Goal: Information Seeking & Learning: Learn about a topic

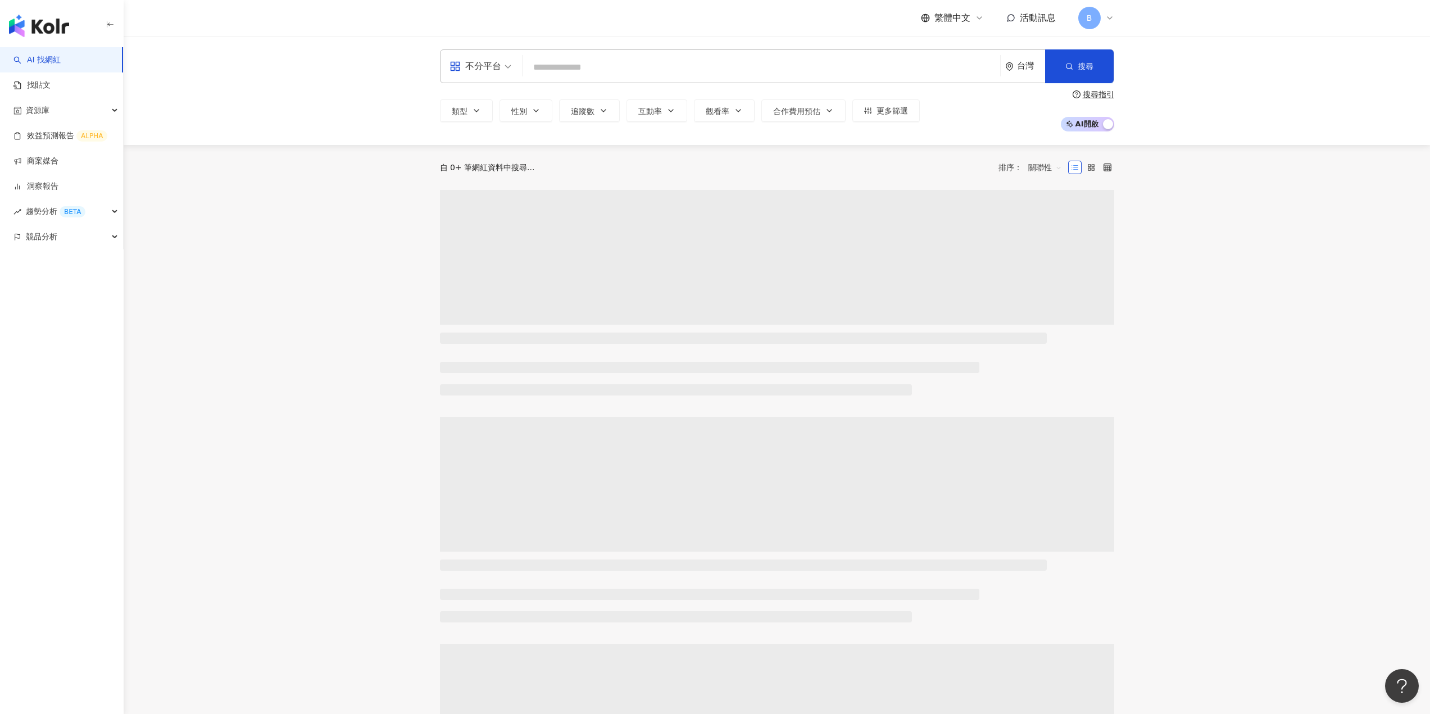
click at [602, 69] on input "search" at bounding box center [761, 67] width 469 height 21
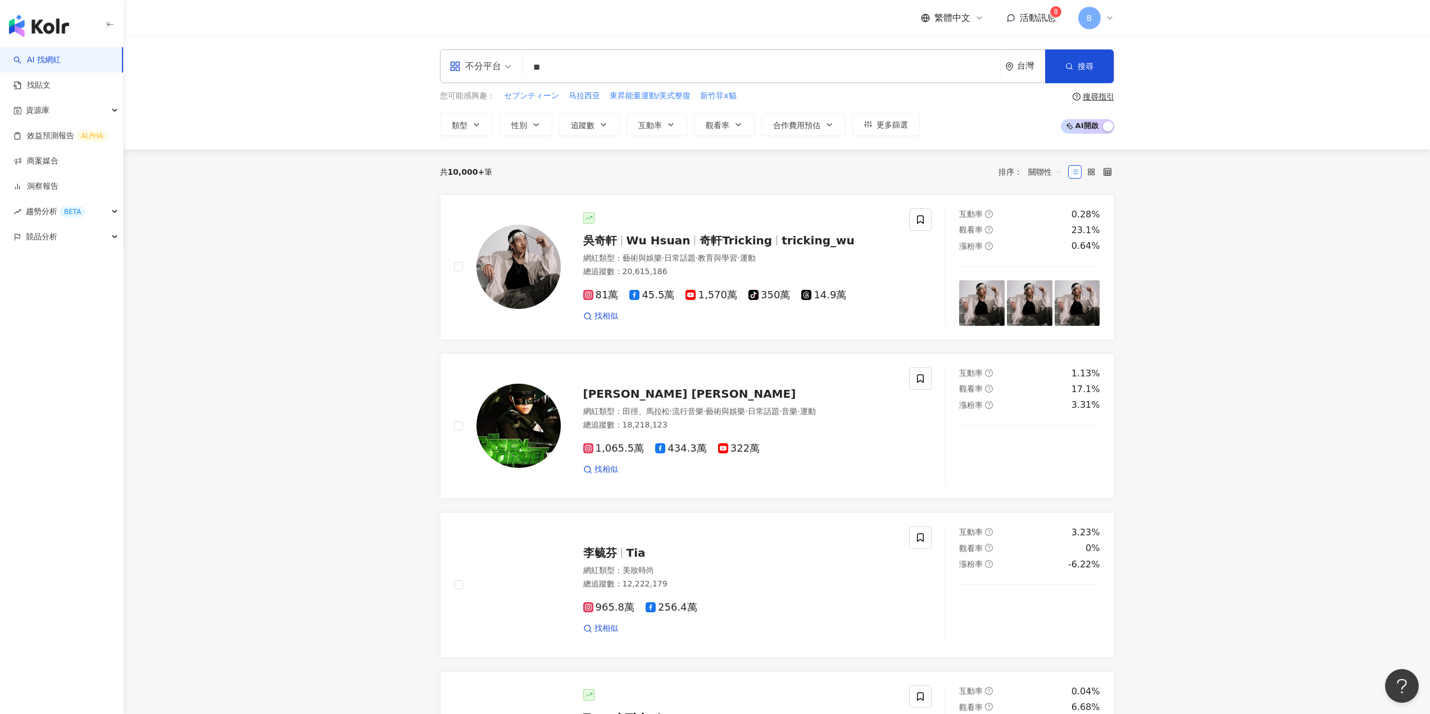
type input "*"
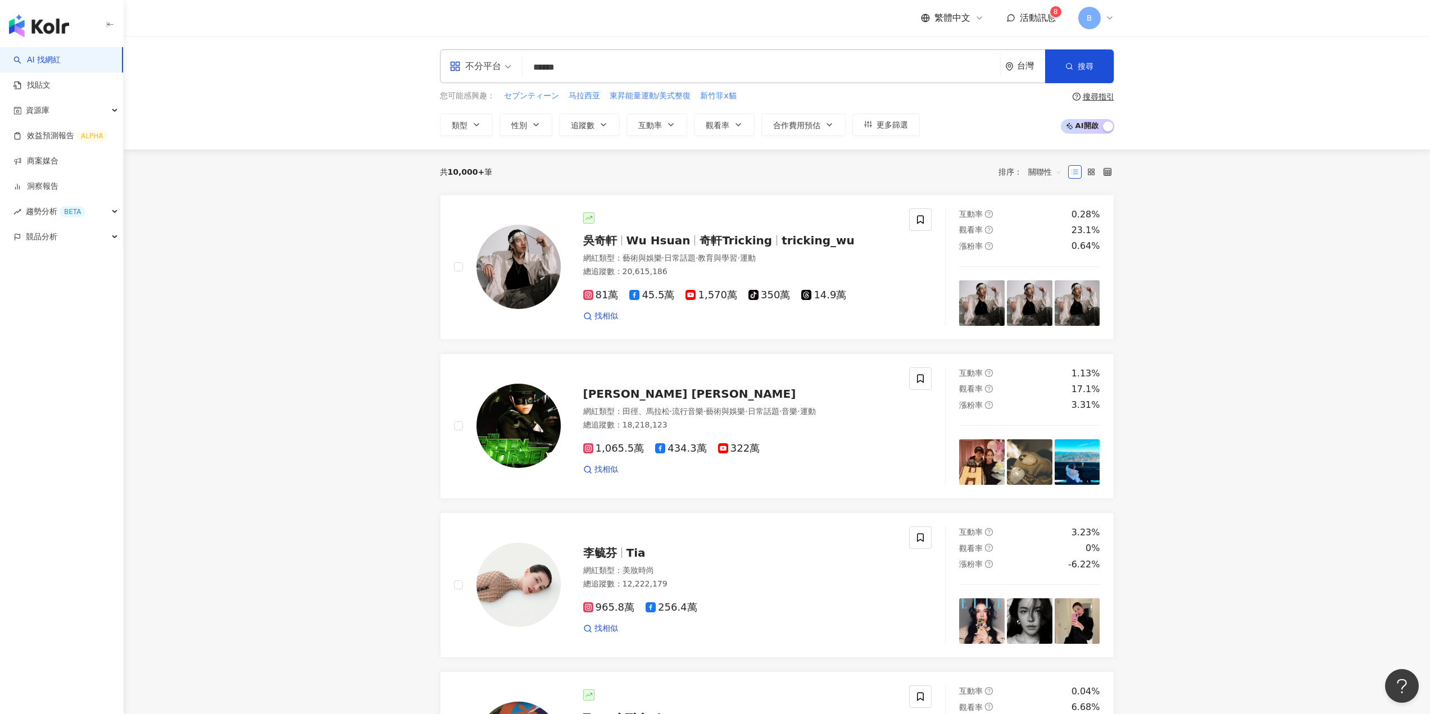
type input "****"
click at [606, 90] on span "融融" at bounding box center [755, 94] width 372 height 11
click at [546, 74] on input "search" at bounding box center [761, 67] width 469 height 21
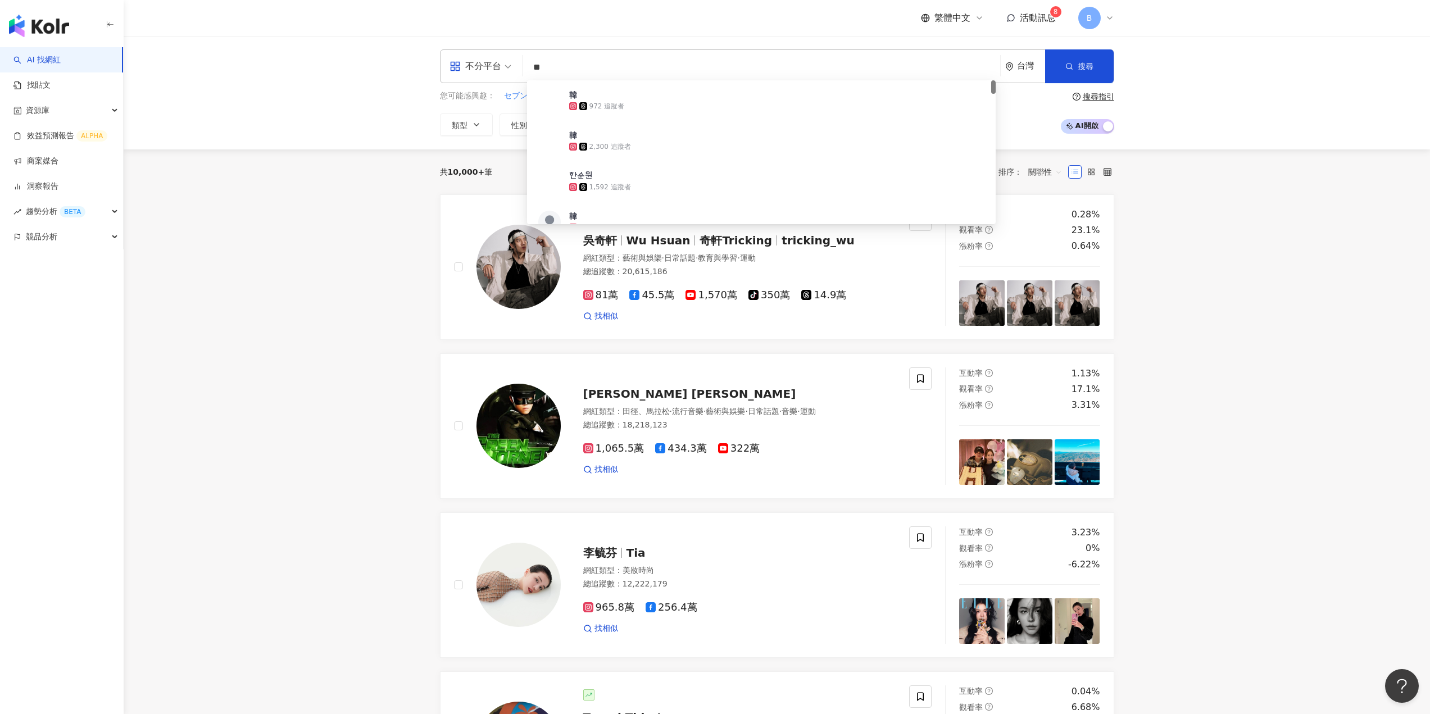
type input "**"
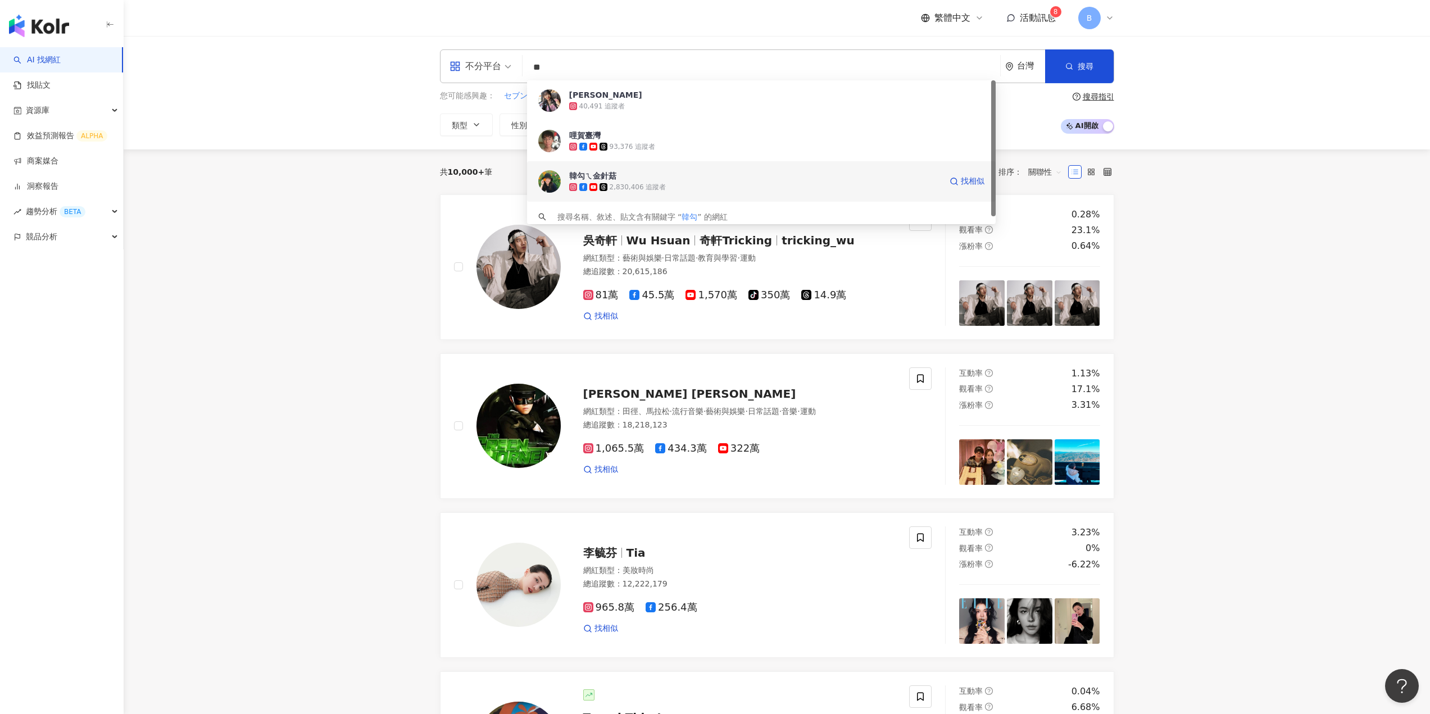
click at [628, 181] on span "韓勾ㄟ金針菇" at bounding box center [755, 175] width 372 height 11
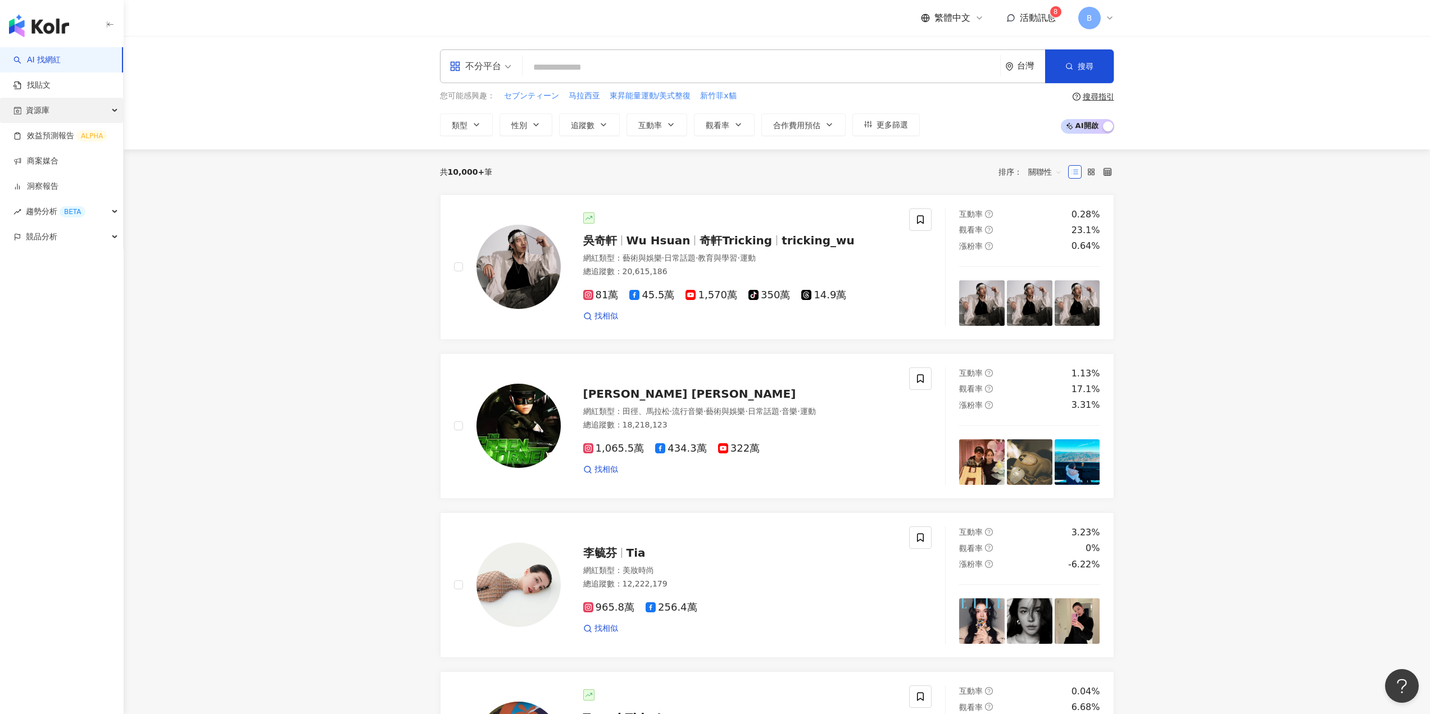
click at [44, 111] on span "資源庫" at bounding box center [38, 110] width 24 height 25
click at [43, 158] on link "網紅收藏" at bounding box center [42, 161] width 31 height 11
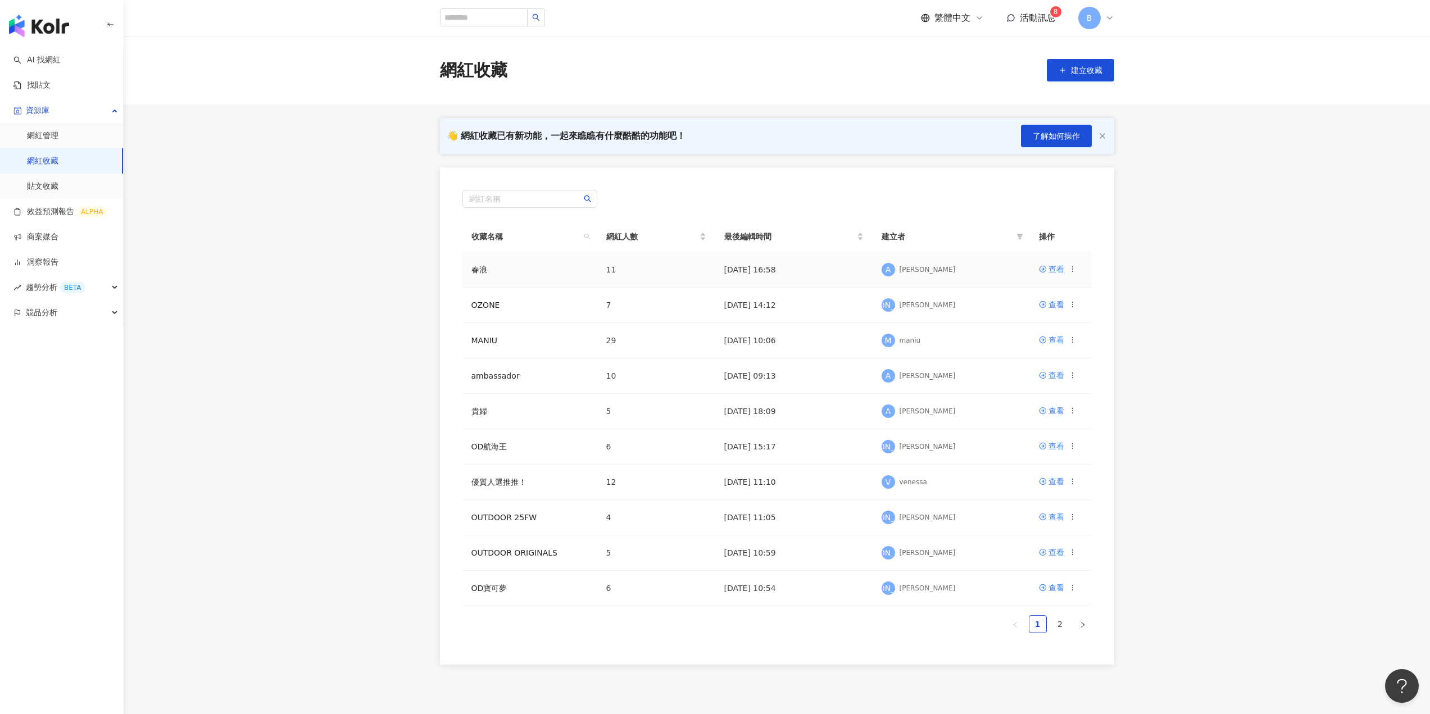
click at [1065, 269] on div "查看" at bounding box center [1058, 269] width 38 height 12
click at [1054, 269] on div "查看" at bounding box center [1057, 269] width 16 height 12
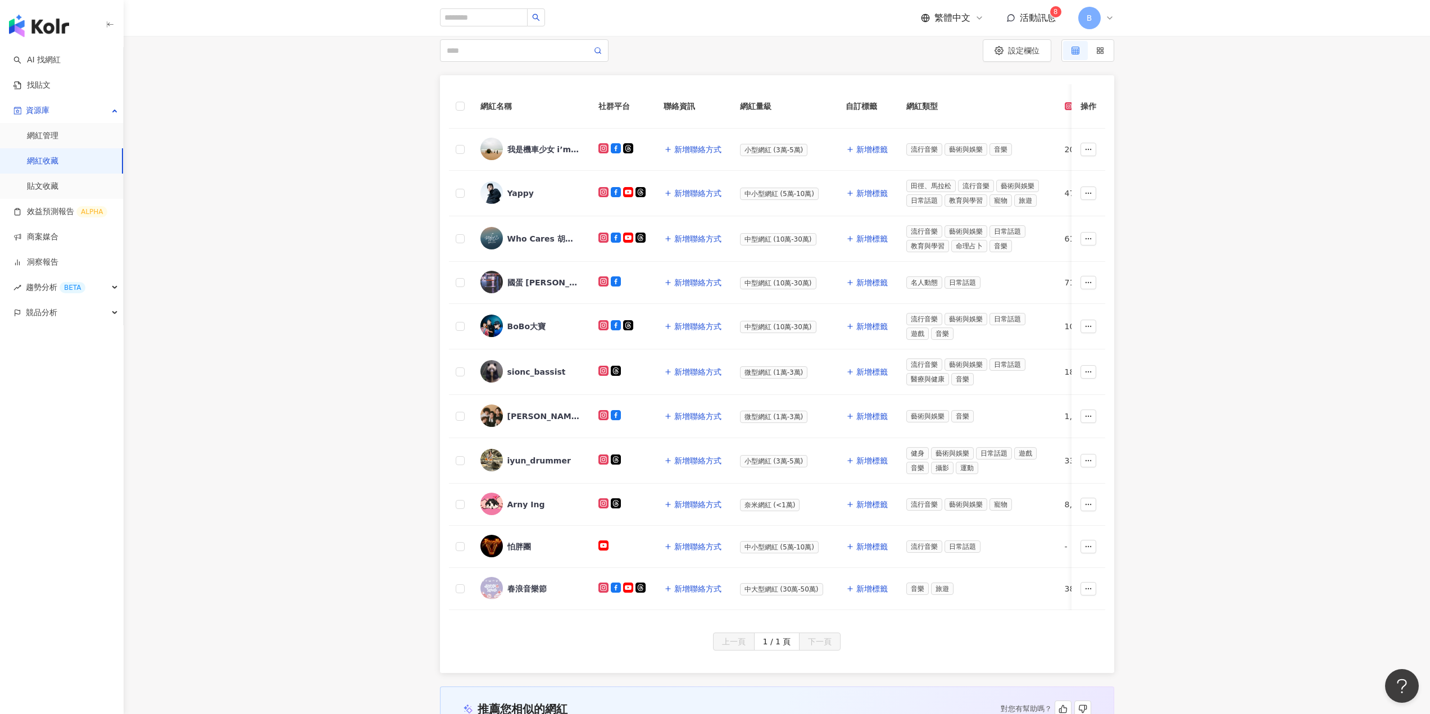
click at [345, 402] on div "網紅名稱 社群平台 聯絡資訊 網紅量級 自訂標籤 網紅類型 追蹤數 K-Score 近三個月 受眾主要年齡 受眾主要性別 互動率 近三個月 Reels 互動率…" at bounding box center [777, 374] width 1307 height 598
click at [327, 389] on div "網紅名稱 社群平台 聯絡資訊 網紅量級 自訂標籤 網紅類型 追蹤數 K-Score 近三個月 受眾主要年齡 受眾主要性別 互動率 近三個月 Reels 互動率…" at bounding box center [777, 374] width 1307 height 598
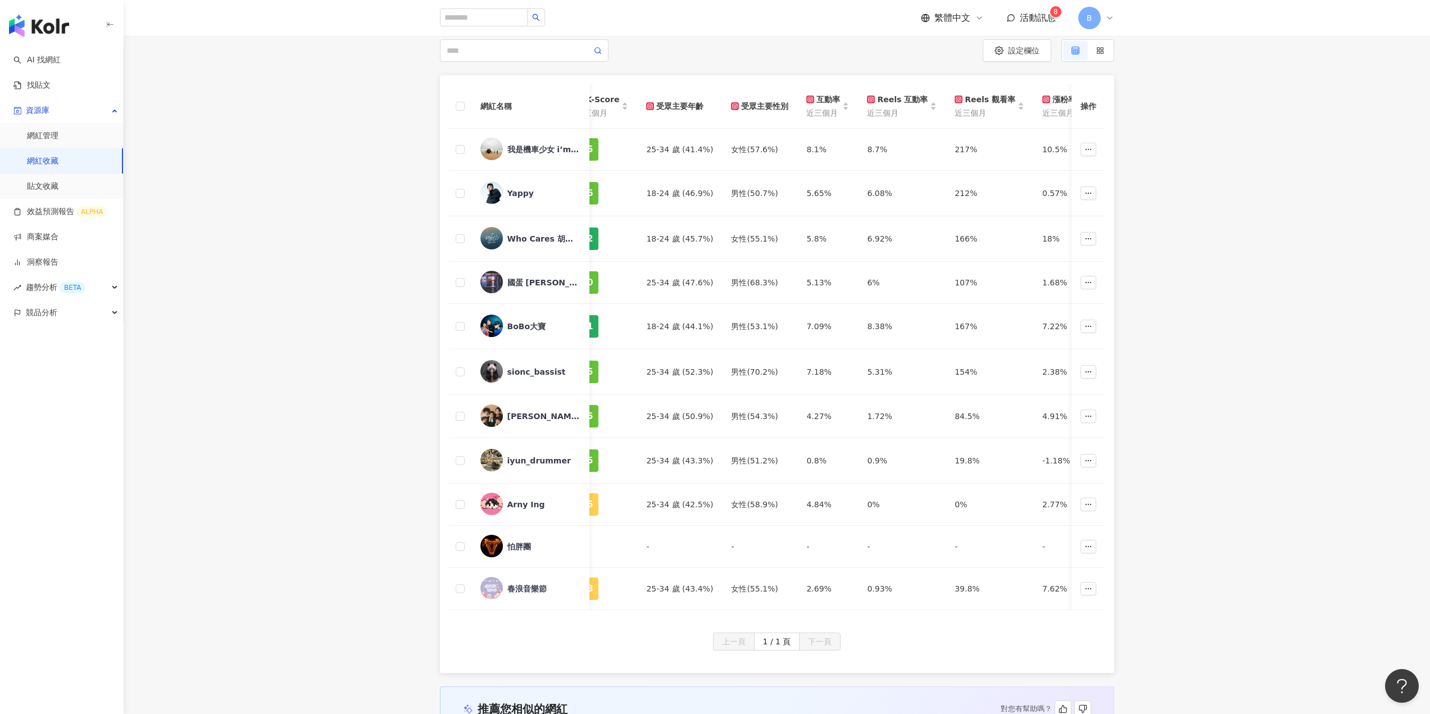
scroll to position [0, 561]
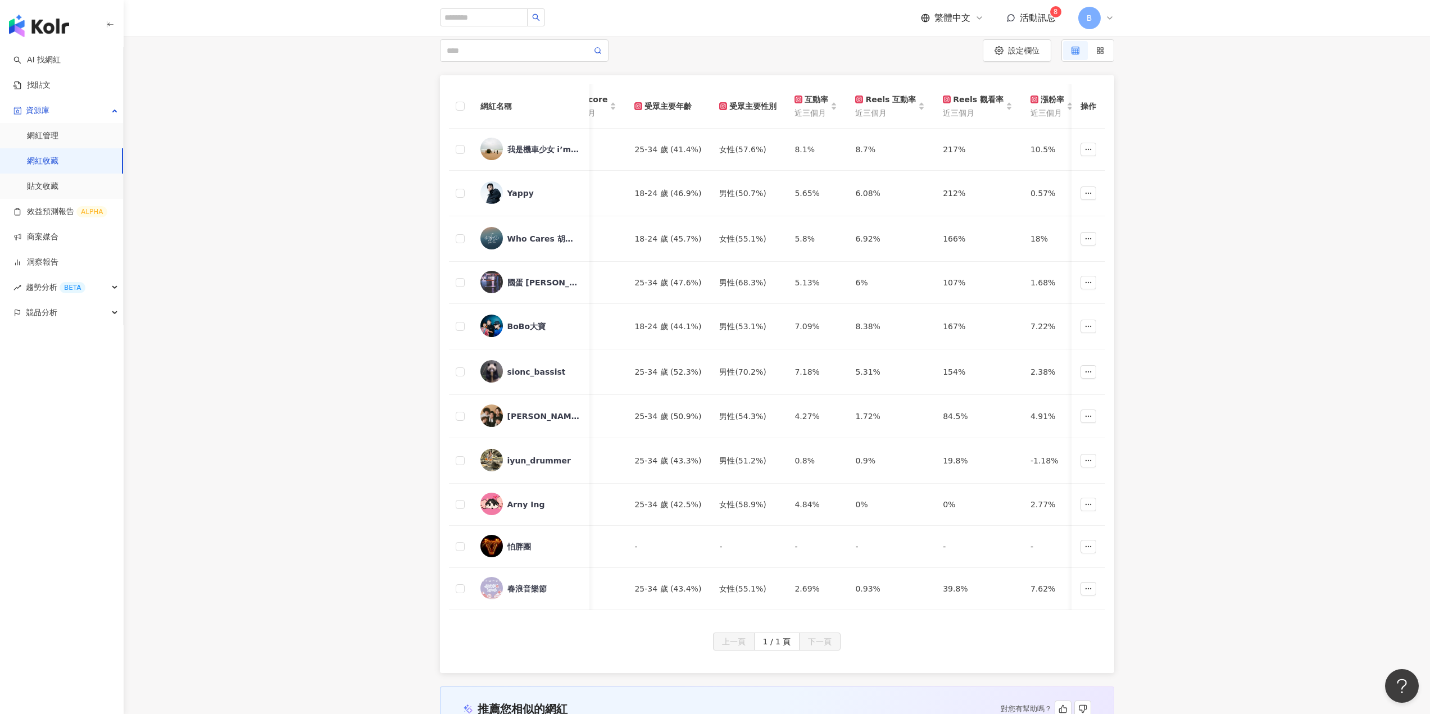
click at [352, 433] on div "網紅名稱 社群平台 聯絡資訊 網紅量級 自訂標籤 網紅類型 追蹤數 K-Score 近三個月 受眾主要年齡 受眾主要性別 互動率 近三個月 Reels 互動率…" at bounding box center [777, 374] width 1307 height 598
click at [268, 153] on div "網紅名稱 社群平台 聯絡資訊 網紅量級 自訂標籤 網紅類型 追蹤數 K-Score 近三個月 受眾主要年齡 受眾主要性別 互動率 近三個月 Reels 互動率…" at bounding box center [777, 374] width 1307 height 598
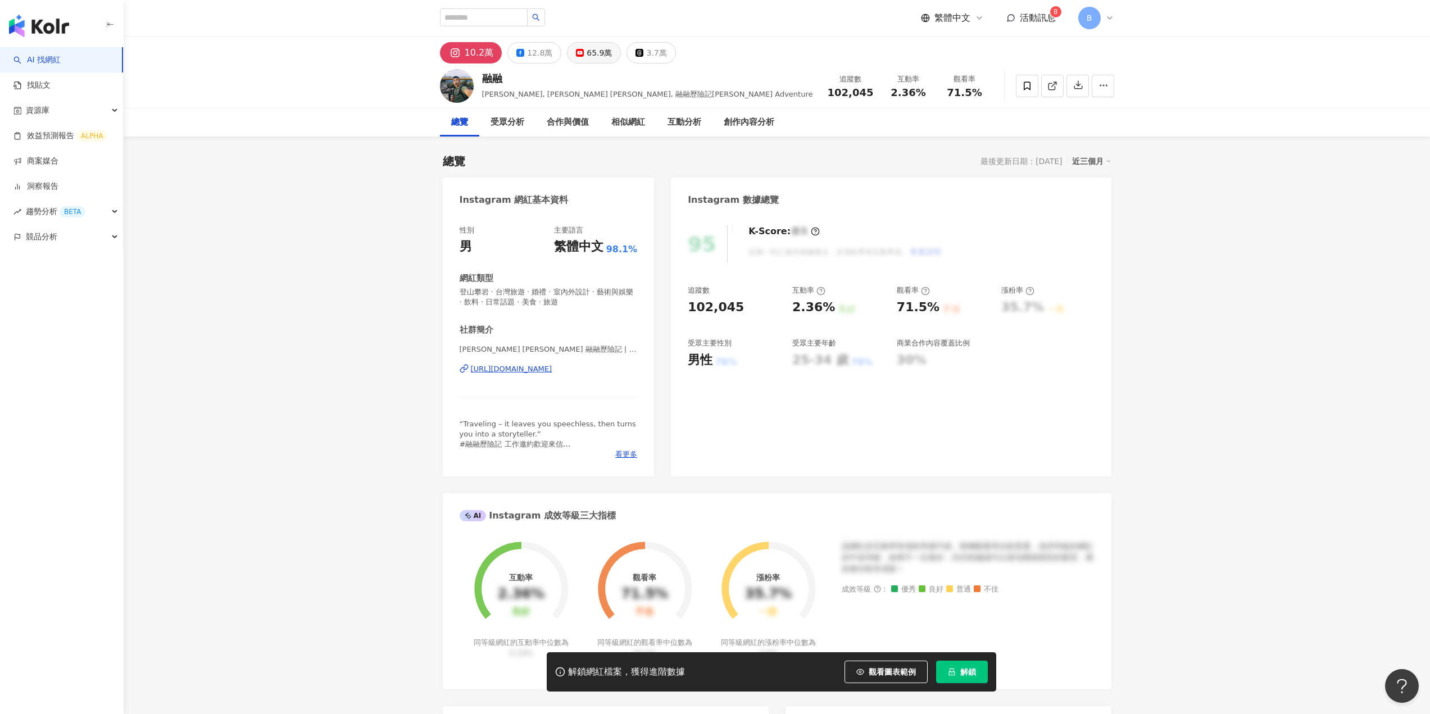
click at [592, 56] on div "65.9萬" at bounding box center [599, 53] width 25 height 16
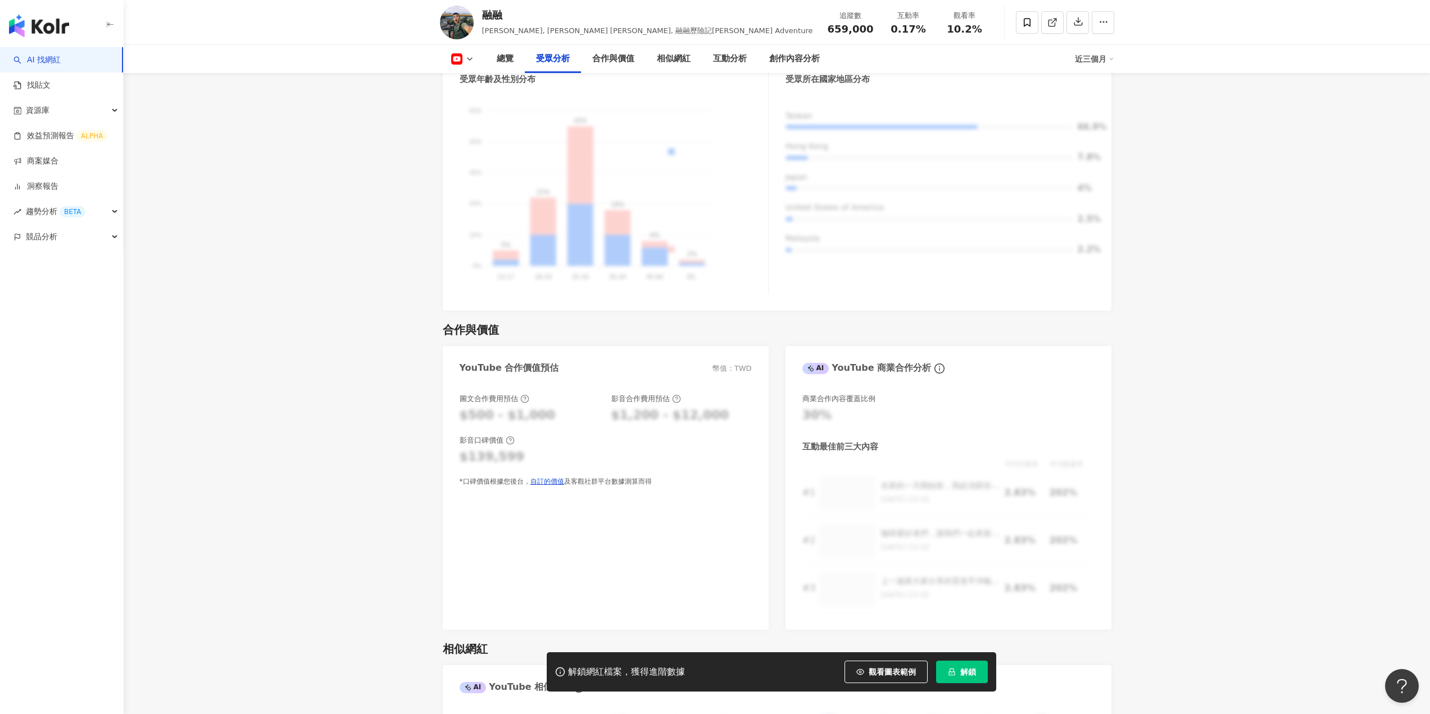
scroll to position [780, 0]
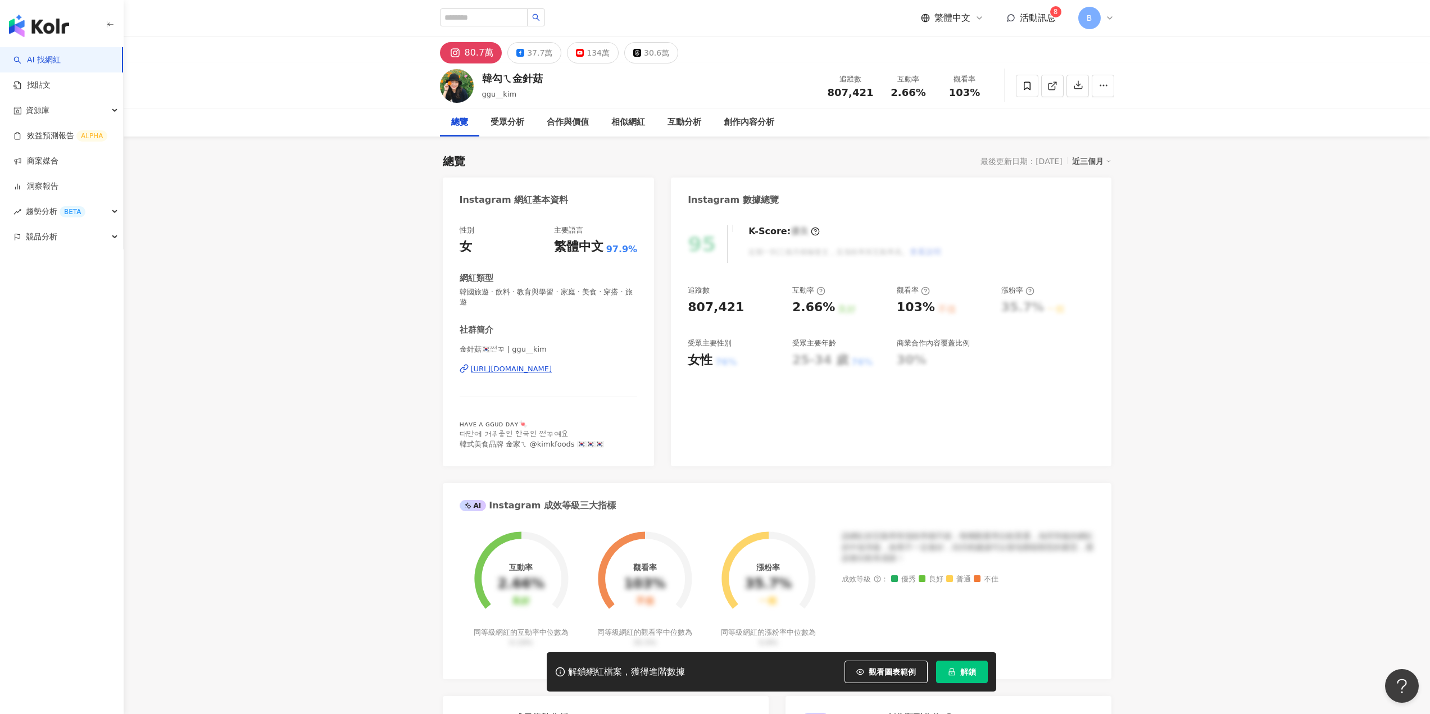
click at [961, 672] on span "解鎖" at bounding box center [969, 672] width 16 height 9
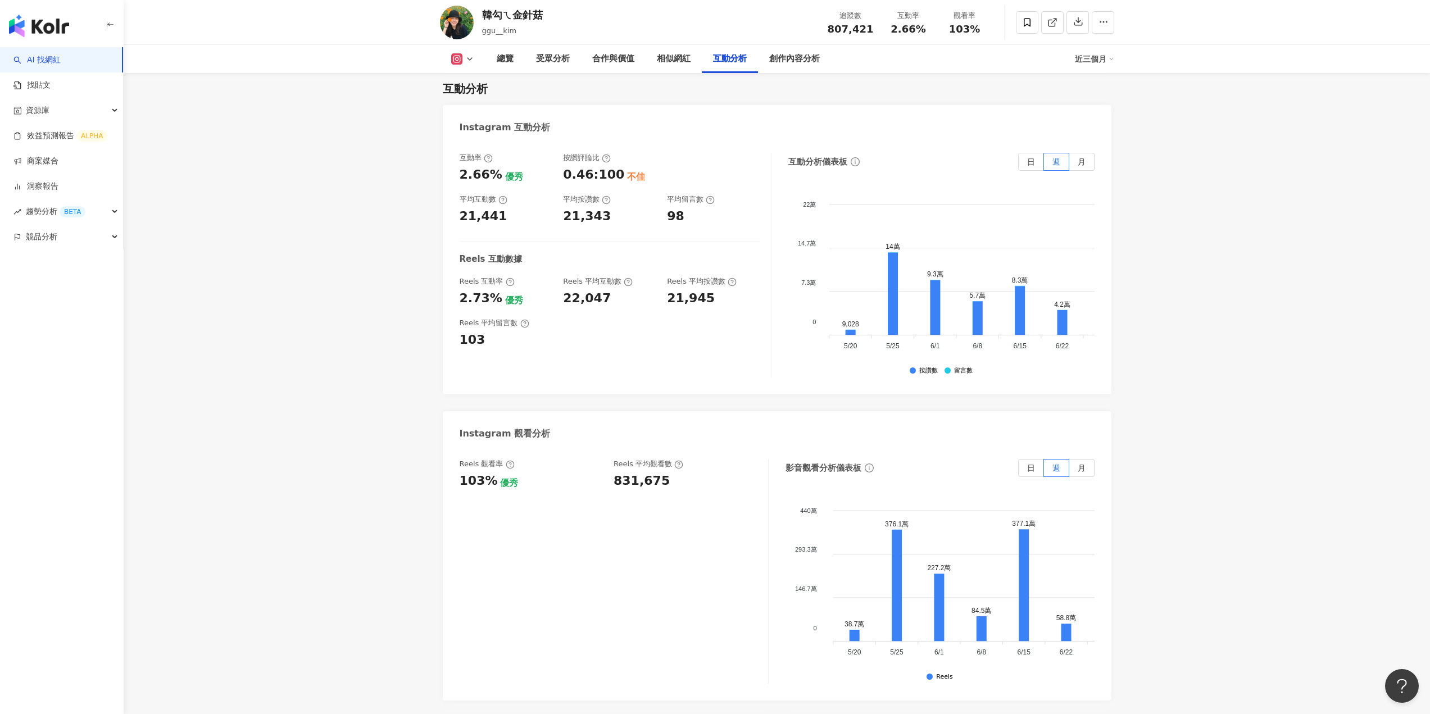
scroll to position [2923, 0]
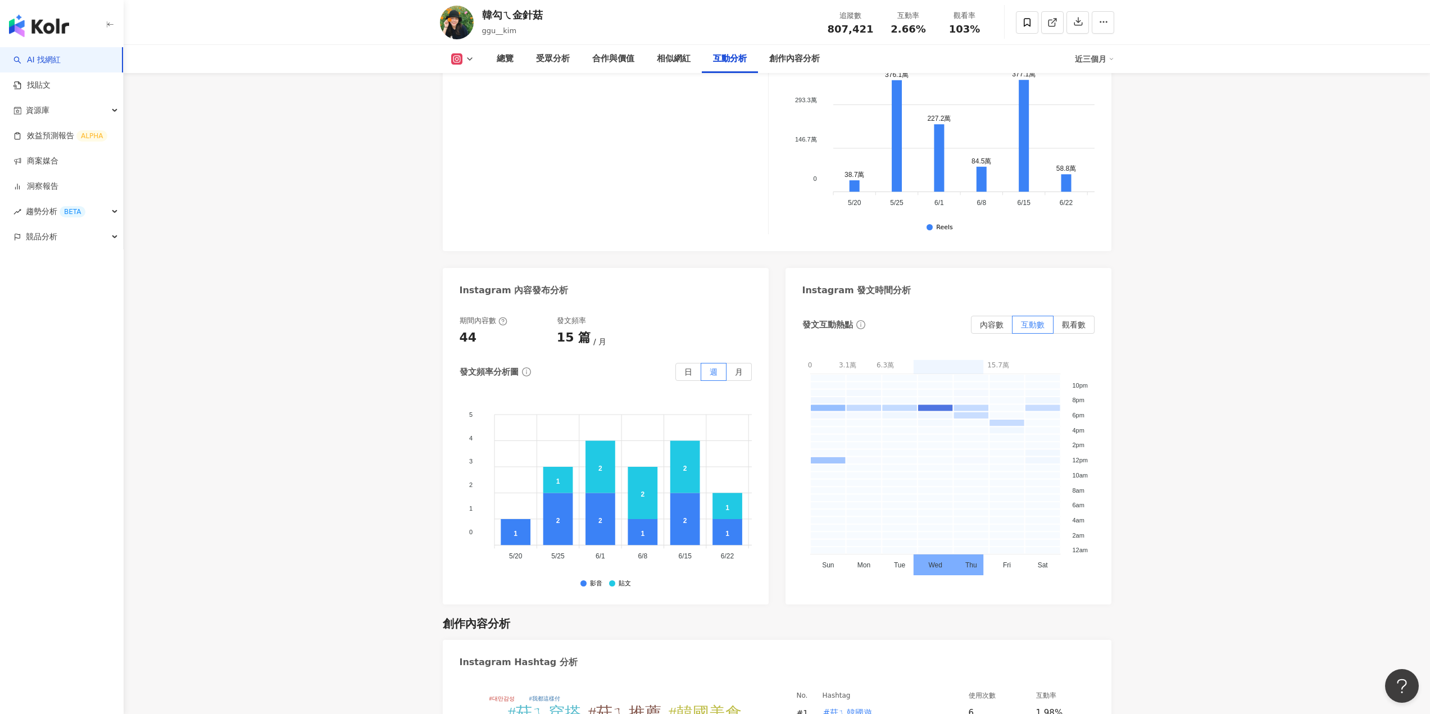
click at [454, 57] on rect at bounding box center [456, 59] width 9 height 8
click at [474, 134] on button "YouTube" at bounding box center [480, 132] width 67 height 16
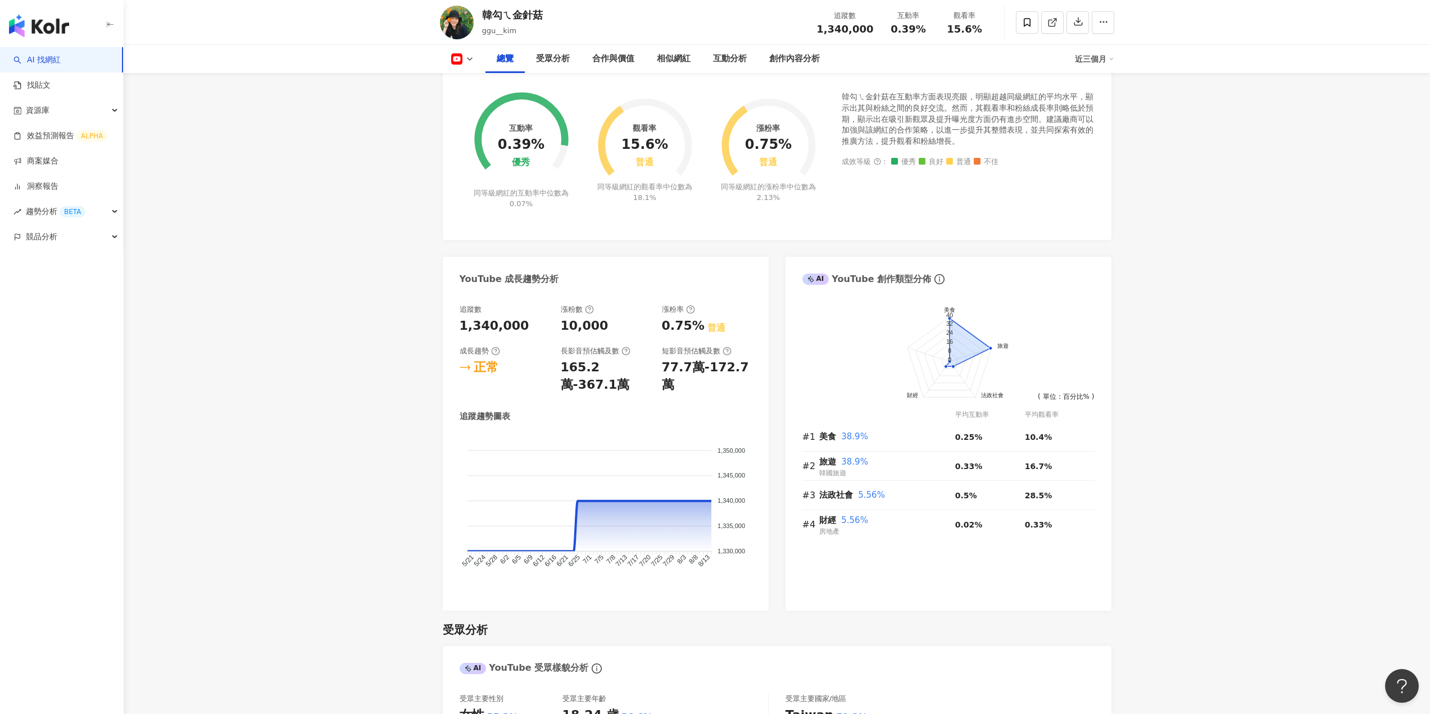
scroll to position [56, 0]
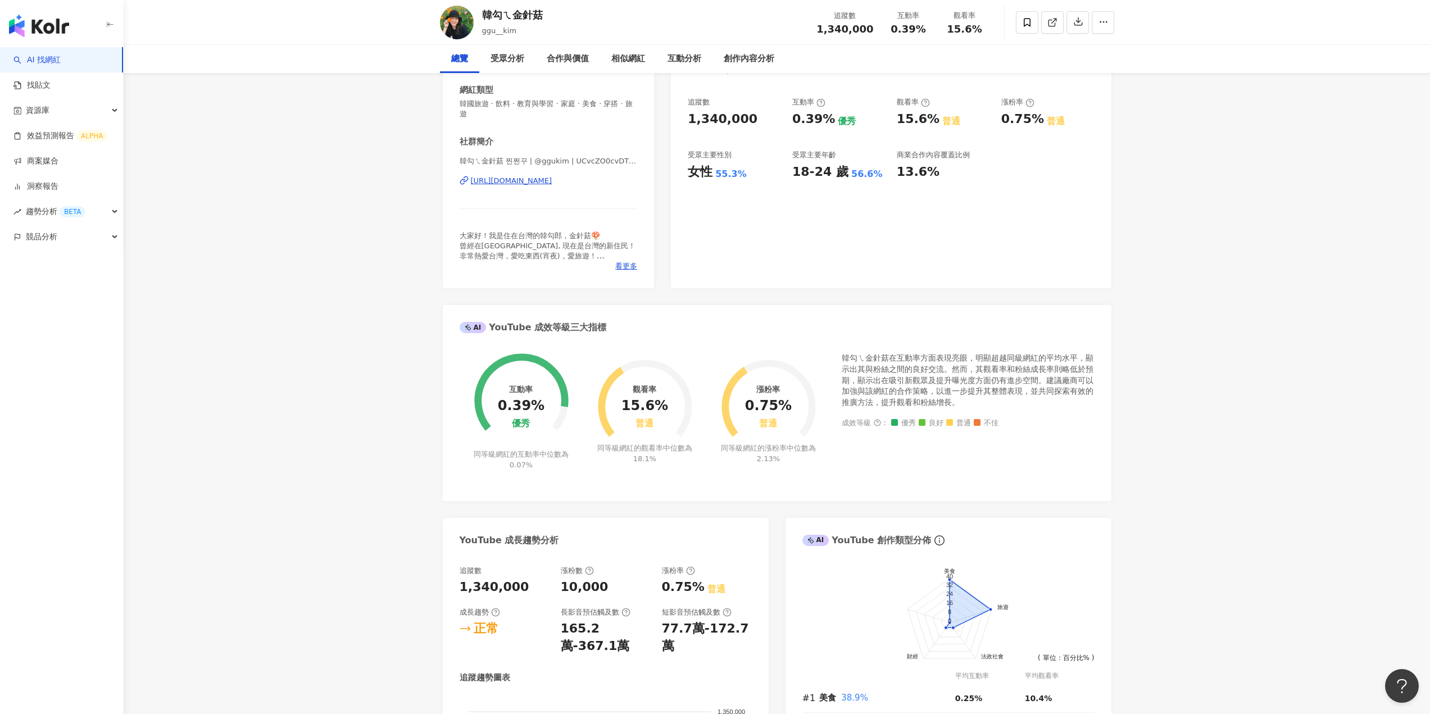
scroll to position [0, 0]
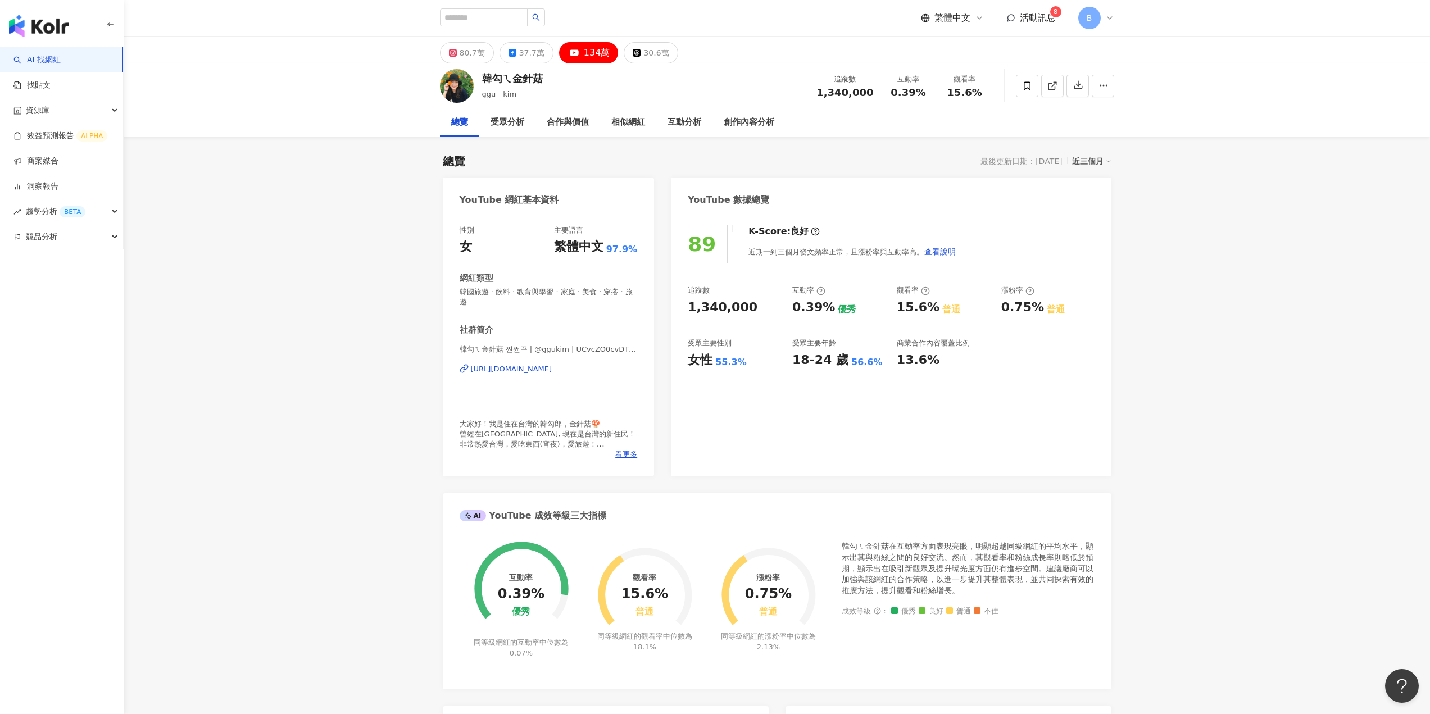
click at [245, 68] on div "韓勾ㄟ金針菇 ggu__kim 追蹤數 1,340,000 互動率 0.39% 觀看率 15.6%" at bounding box center [777, 86] width 1307 height 45
